Goal: Information Seeking & Learning: Learn about a topic

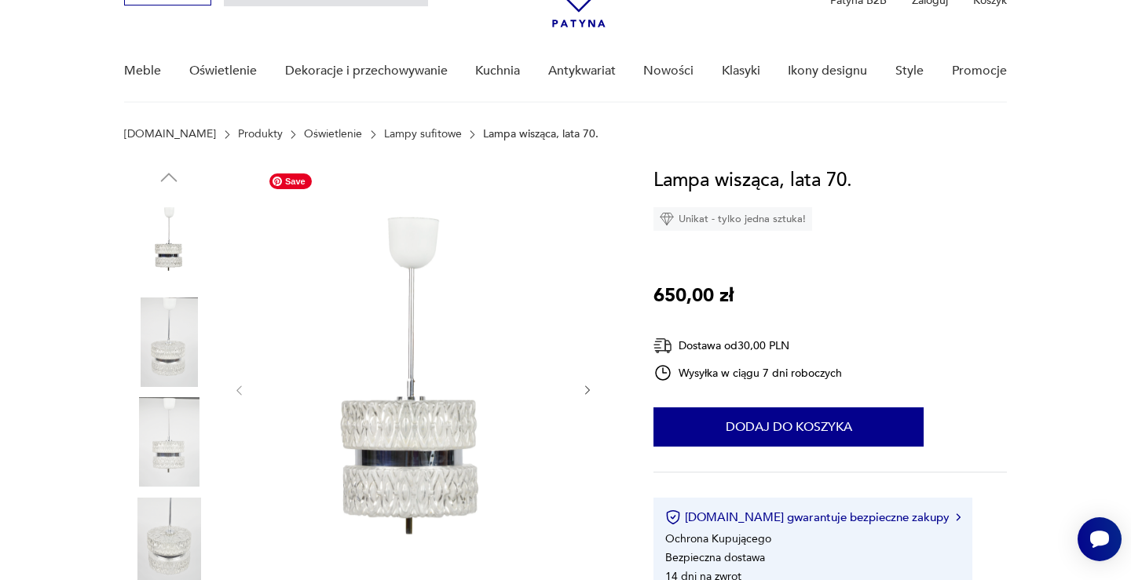
scroll to position [104, 0]
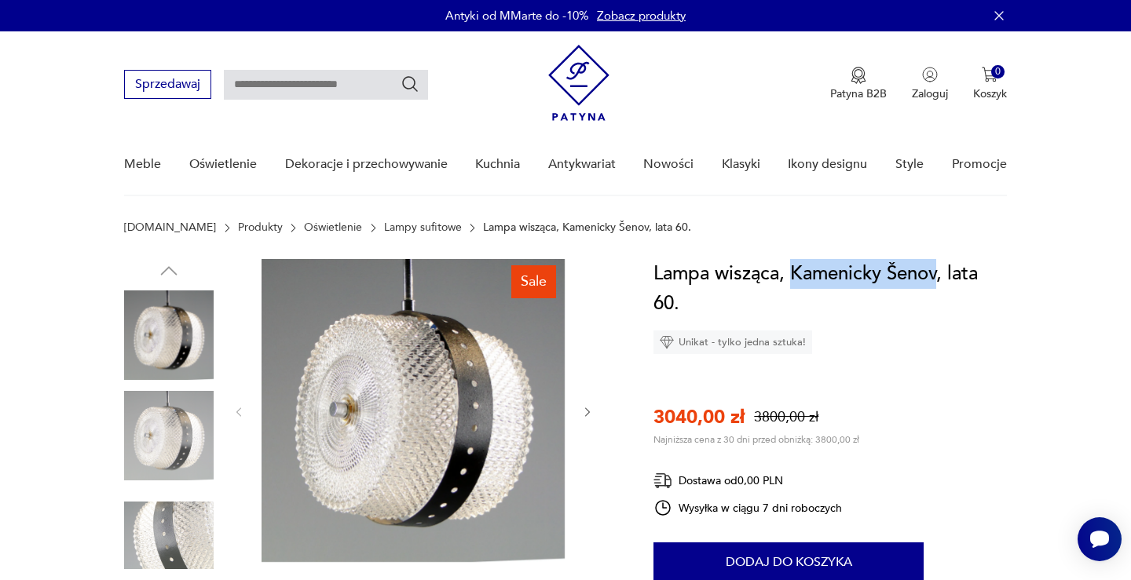
drag, startPoint x: 938, startPoint y: 276, endPoint x: 795, endPoint y: 271, distance: 143.0
click at [795, 271] on h1 "Lampa wisząca, Kamenicky Šenov, lata 60." at bounding box center [829, 289] width 353 height 60
copy h1 "Kamenicky Šenov"
